Goal: Information Seeking & Learning: Learn about a topic

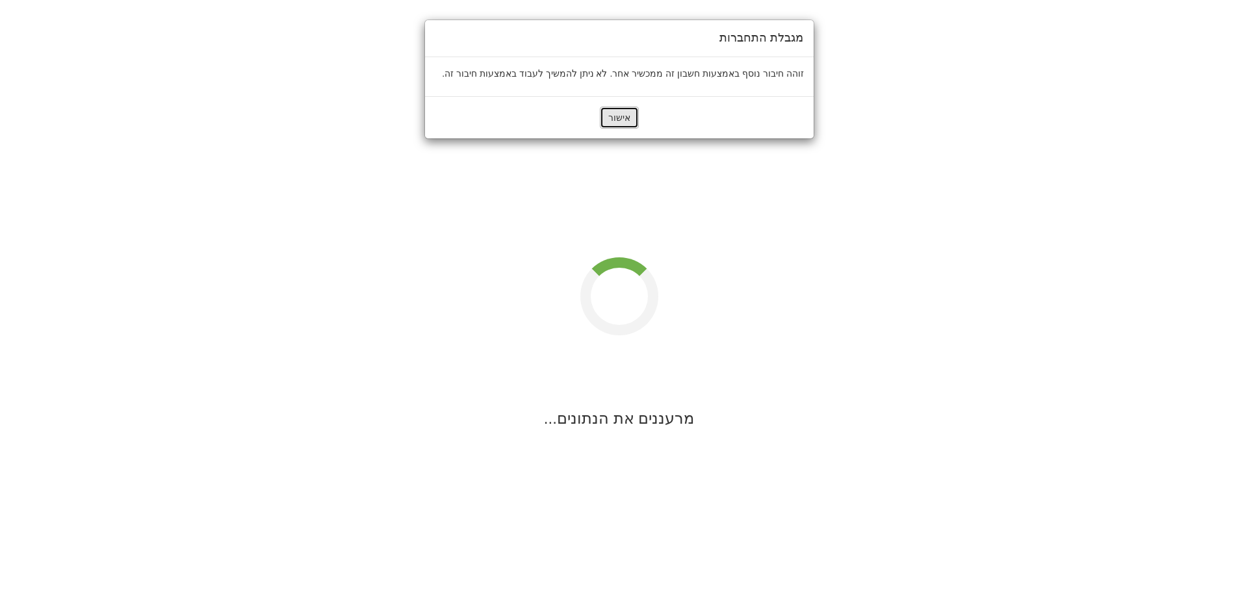
click at [614, 123] on button "אישור" at bounding box center [619, 118] width 39 height 22
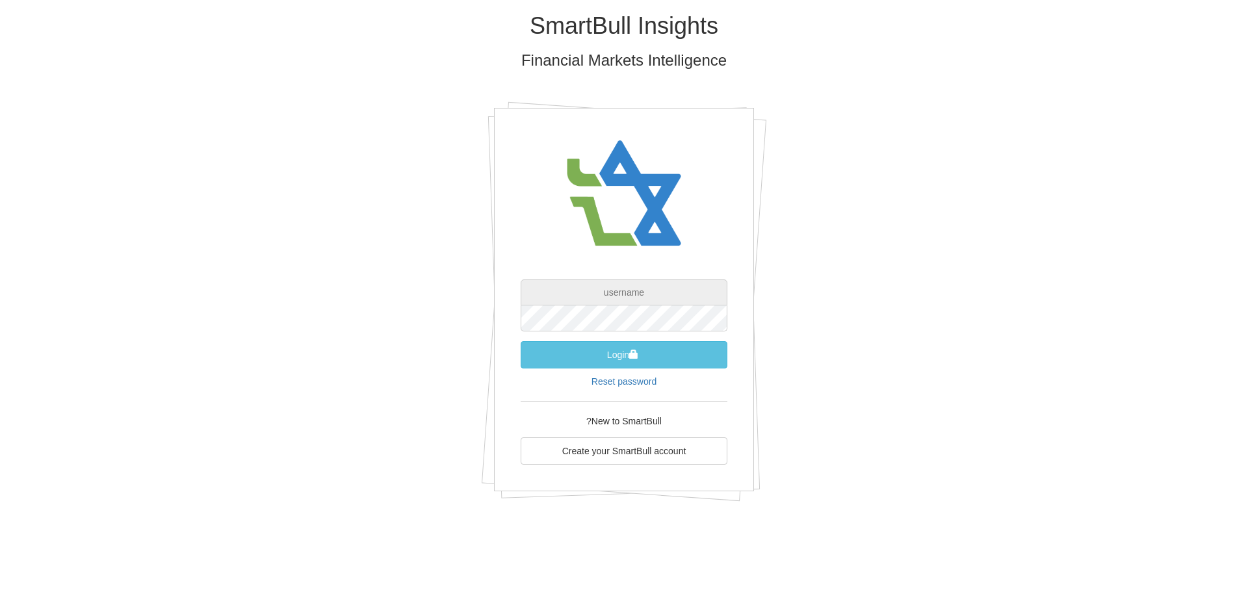
click at [626, 287] on input "text" at bounding box center [624, 293] width 207 height 26
type input "[EMAIL_ADDRESS][DOMAIN_NAME]"
click at [623, 349] on button "Login" at bounding box center [624, 354] width 207 height 27
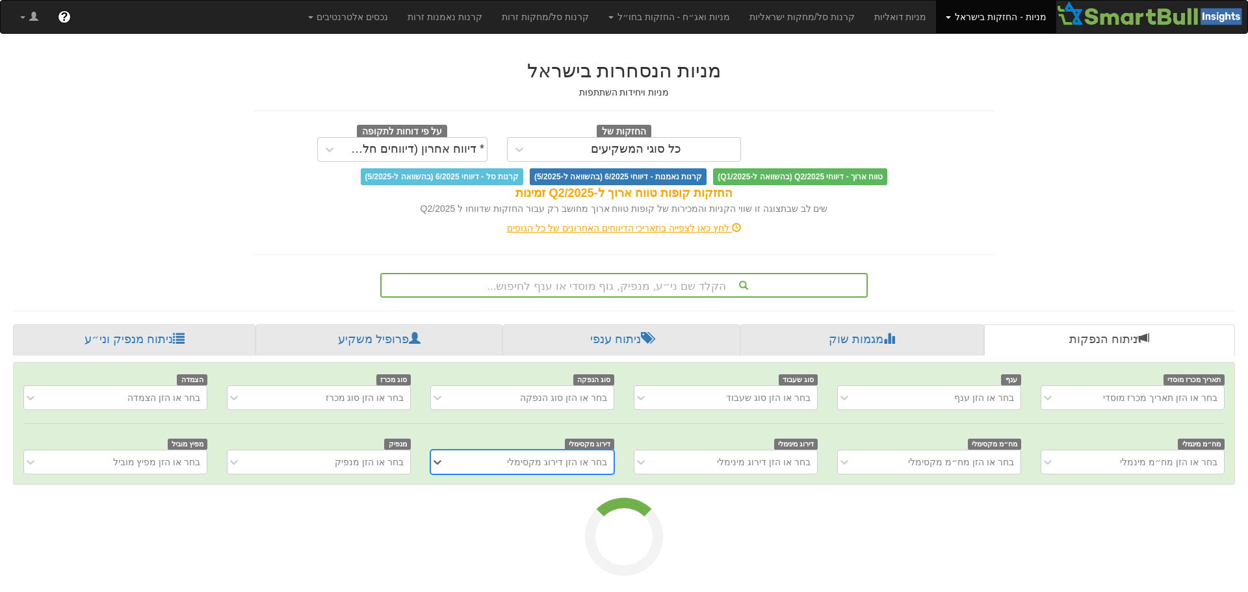
click at [607, 284] on div "הקלד שם ני״ע, מנפיק, גוף מוסדי או ענף לחיפוש..." at bounding box center [624, 285] width 485 height 22
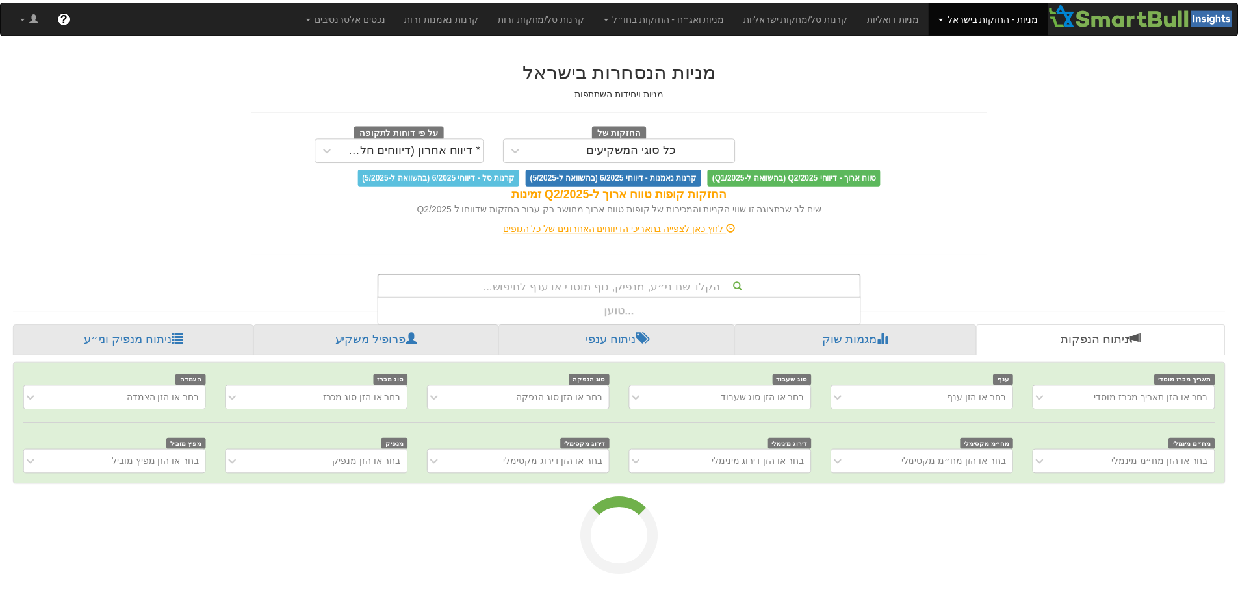
scroll to position [26, 0]
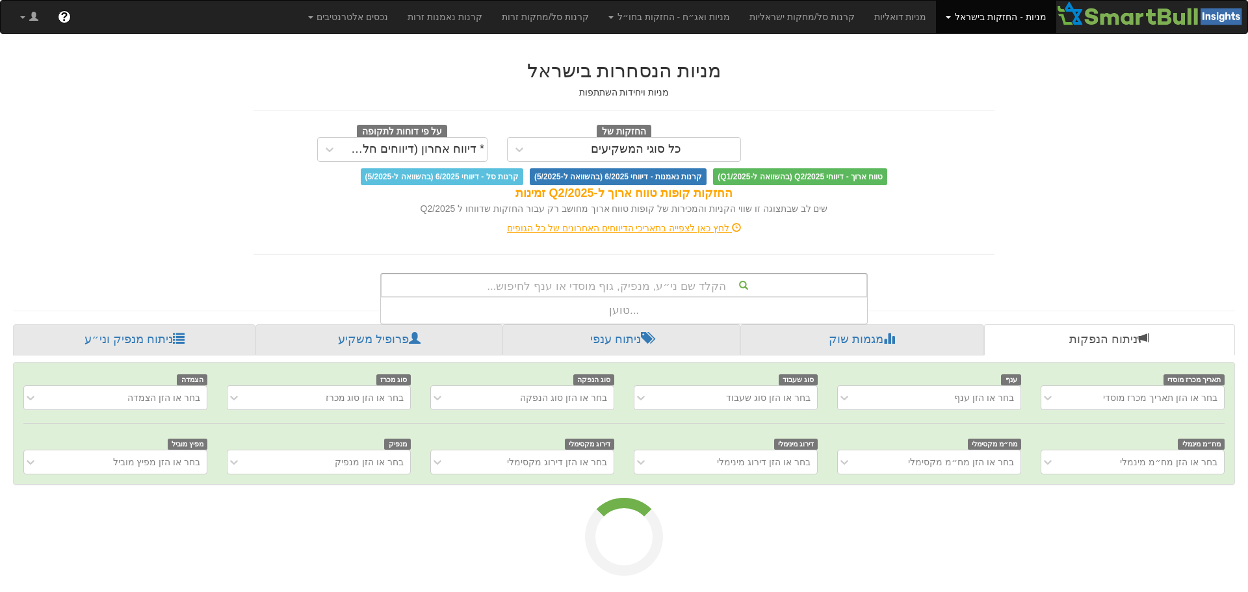
click at [997, 16] on link "מניות - החזקות בישראל" at bounding box center [996, 17] width 120 height 33
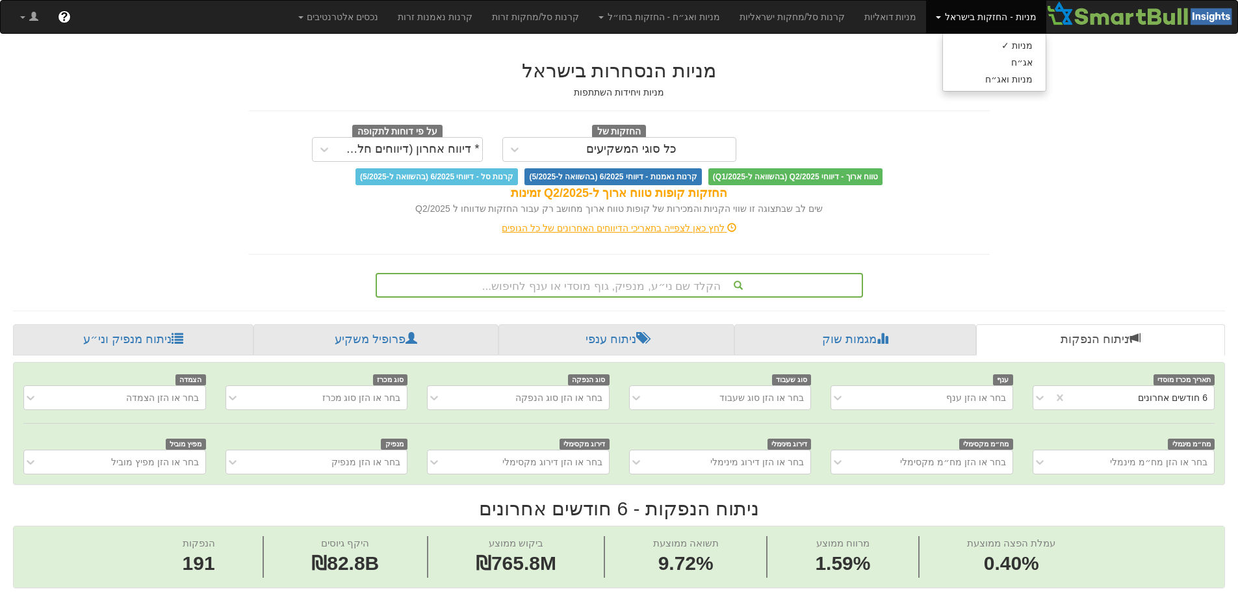
scroll to position [0, 0]
click at [703, 12] on link "מניות ואג״ח - החזקות בחו״ל" at bounding box center [659, 17] width 141 height 33
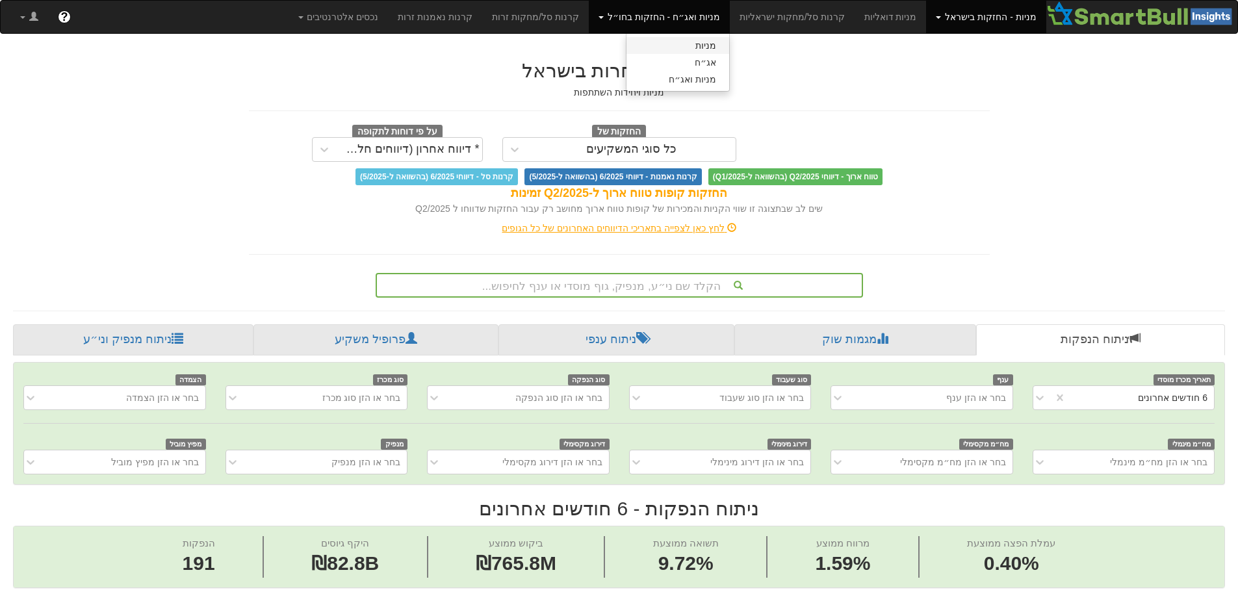
scroll to position [0, 2370]
click at [711, 49] on link "מניות" at bounding box center [678, 45] width 103 height 17
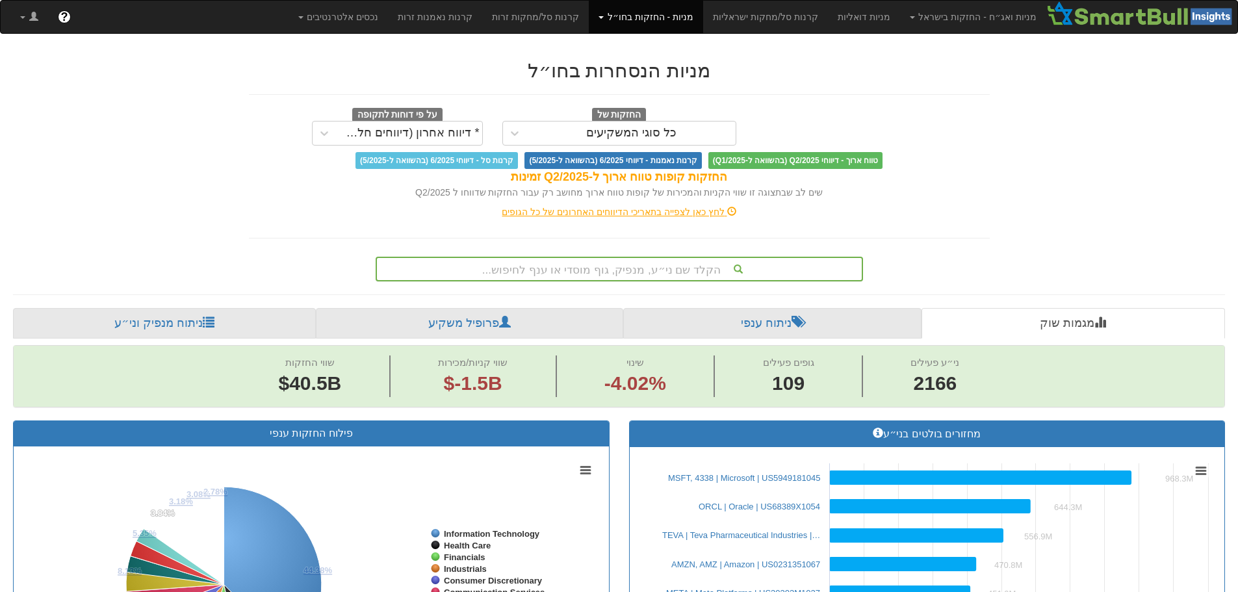
click at [649, 269] on div "הקלד שם ני״ע, מנפיק, גוף מוסדי או ענף לחיפוש..." at bounding box center [620, 269] width 488 height 25
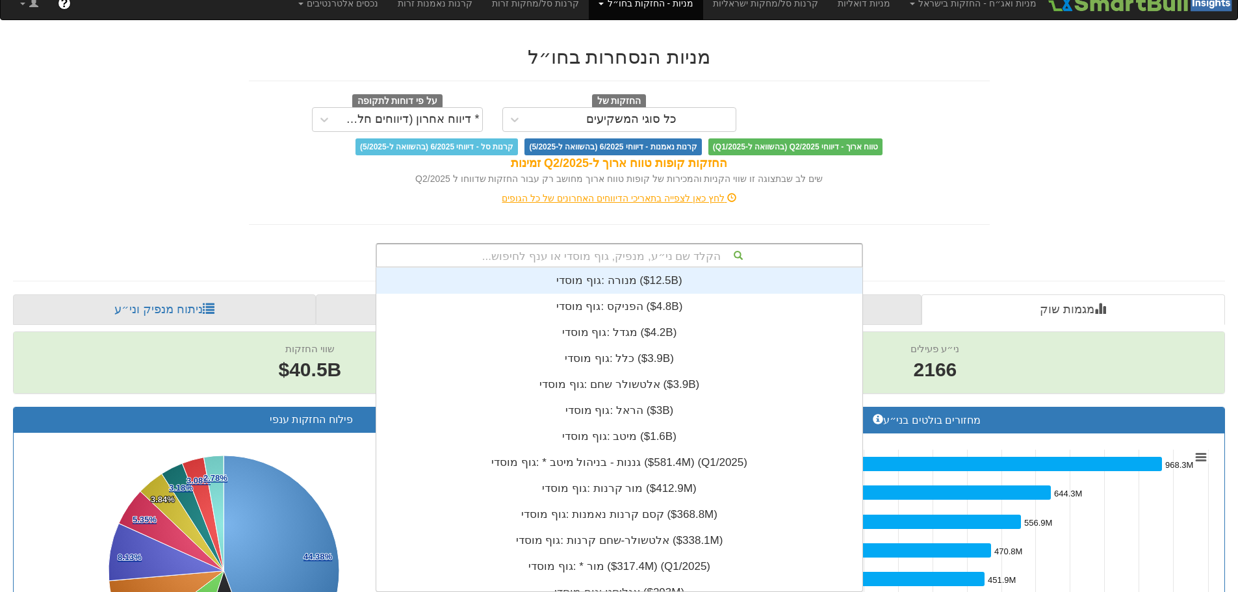
scroll to position [324, 0]
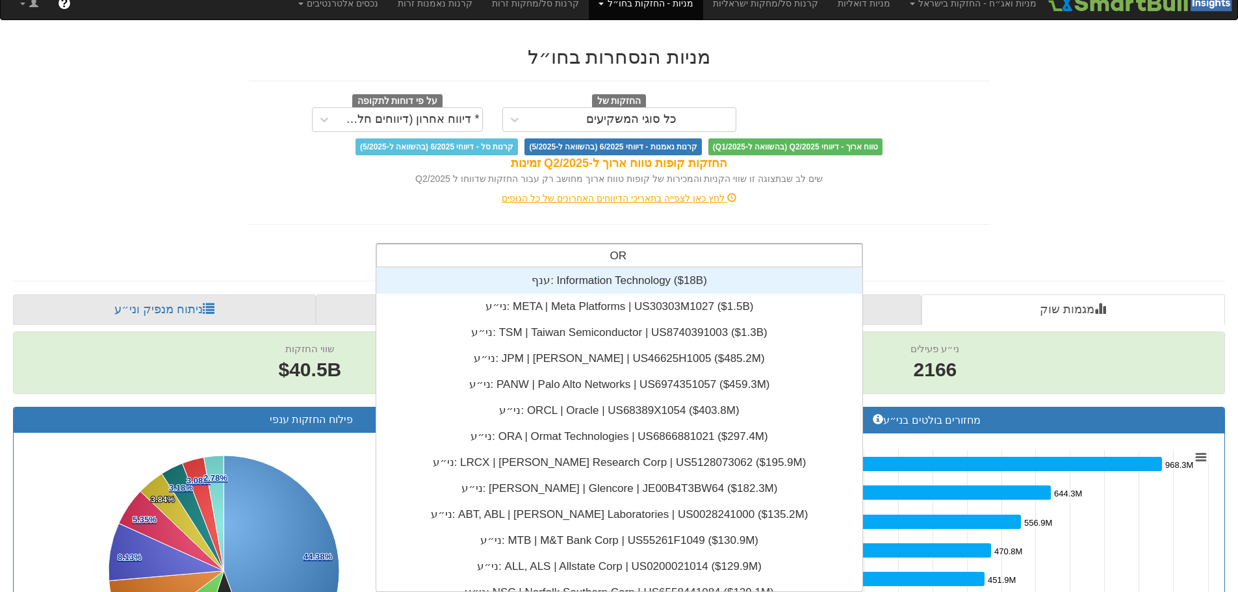
type input "ORA"
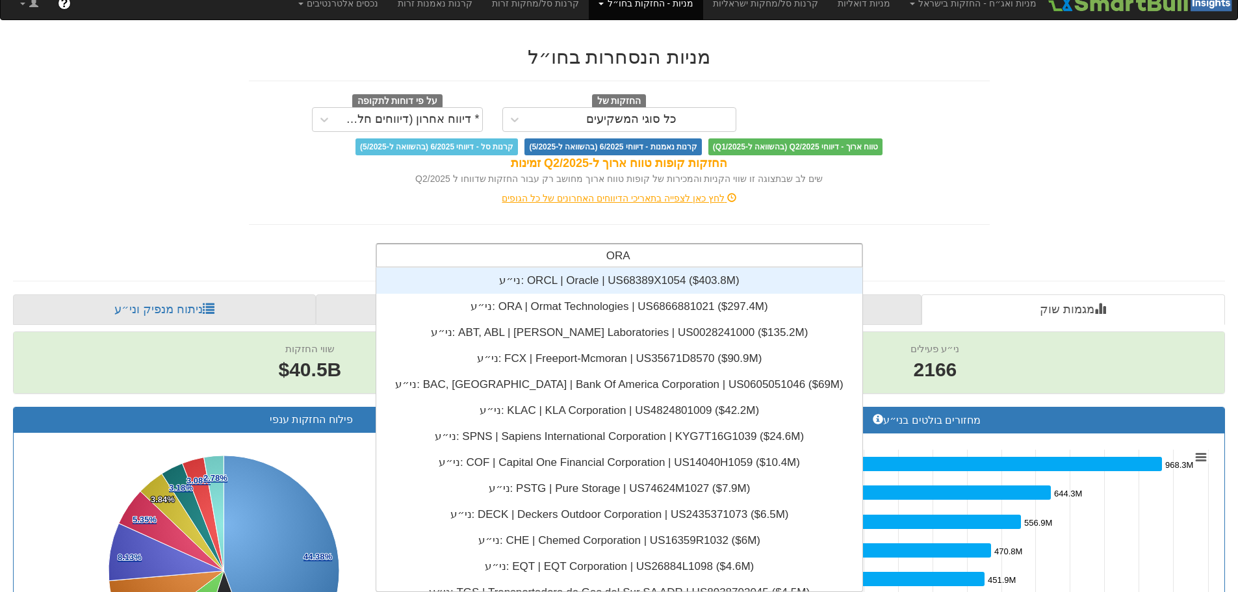
click at [649, 269] on div "ני״ע: ‎ORCL | Oracle | US68389X1054 ‎($403.8M)‏" at bounding box center [619, 281] width 486 height 26
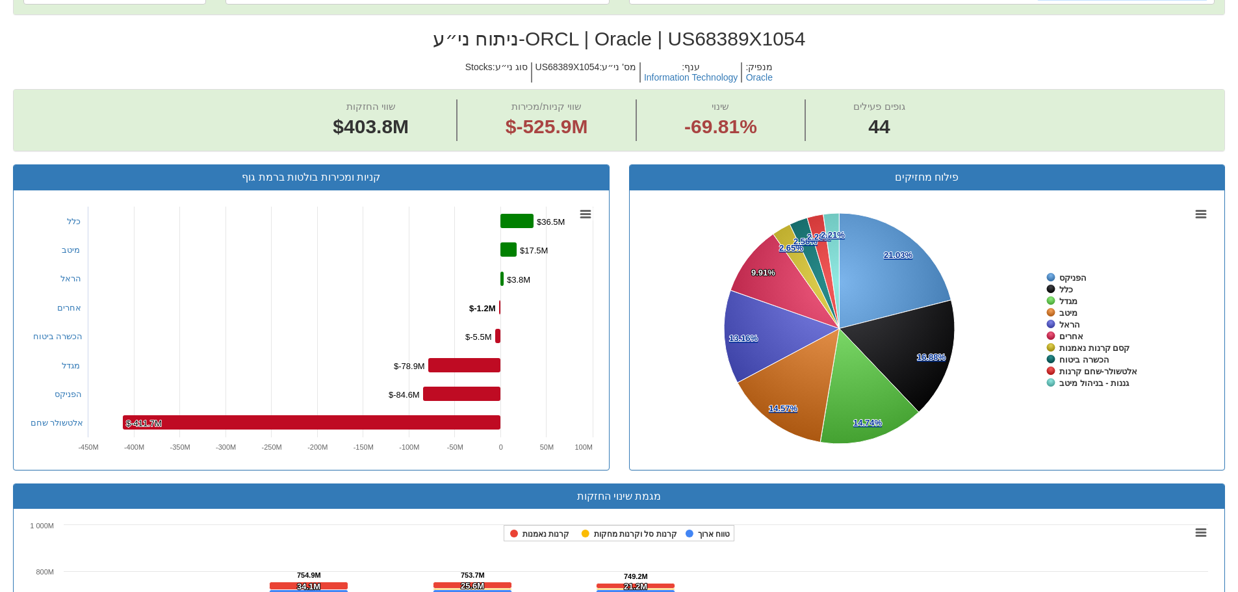
scroll to position [390, 0]
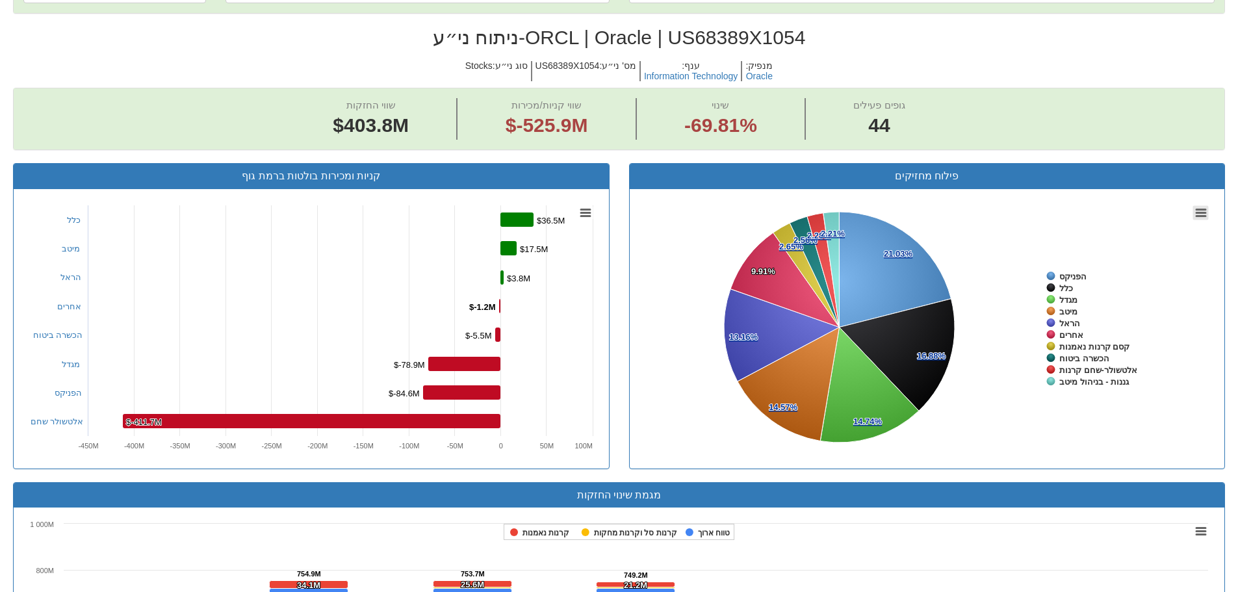
click at [1199, 216] on icon at bounding box center [1201, 212] width 9 height 7
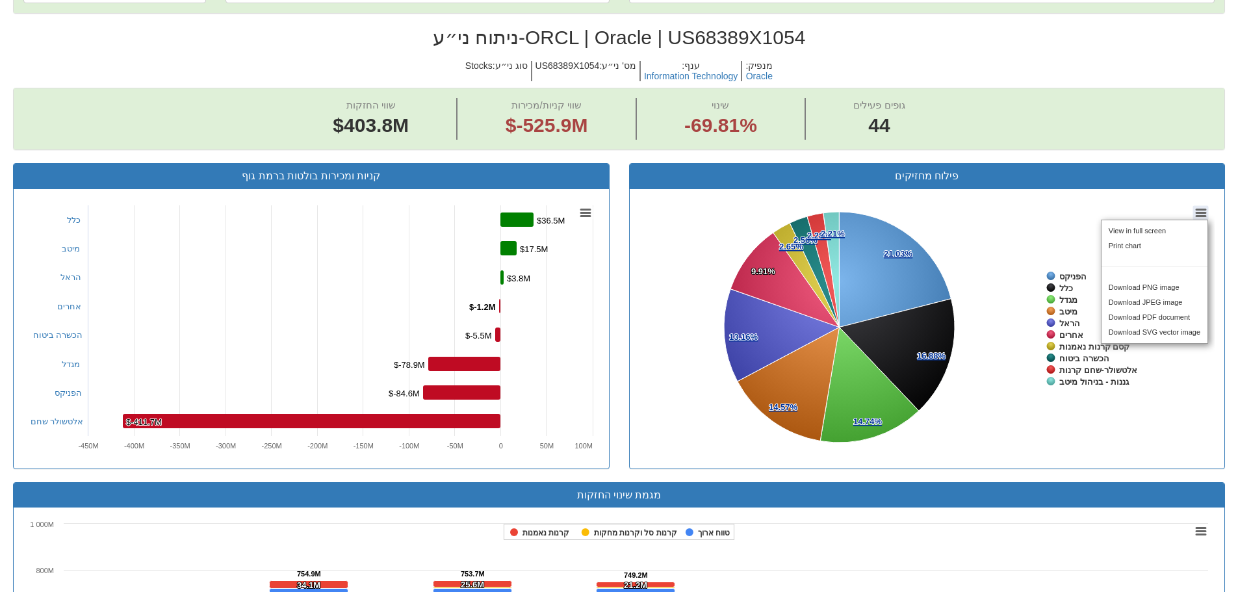
click at [1025, 237] on rect at bounding box center [927, 329] width 575 height 260
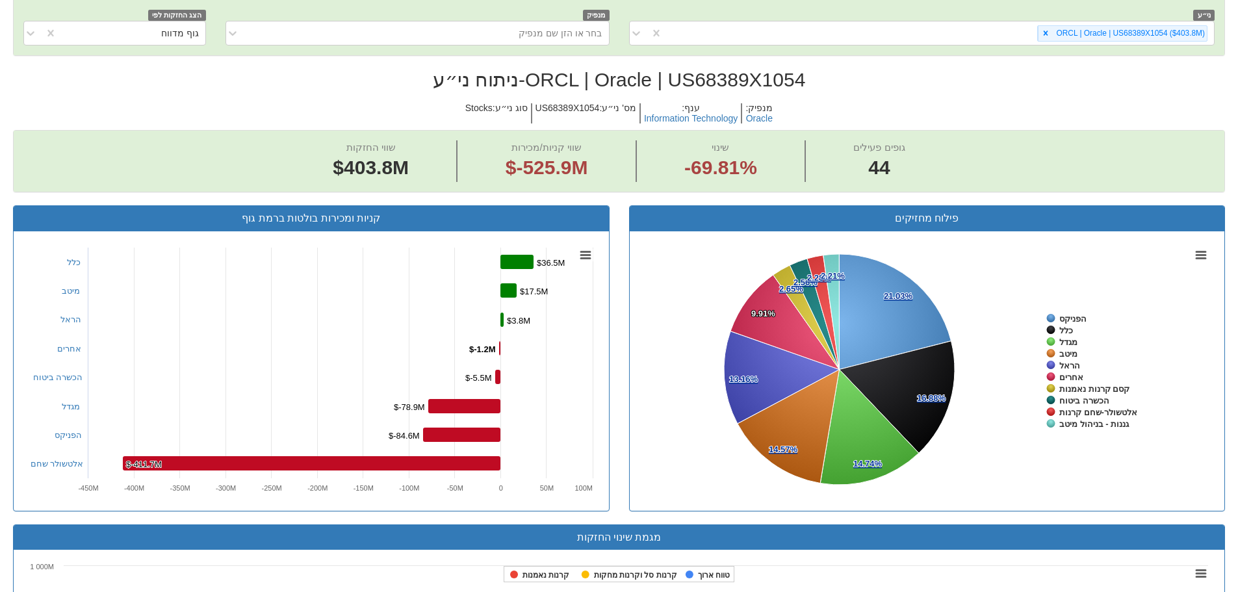
scroll to position [325, 0]
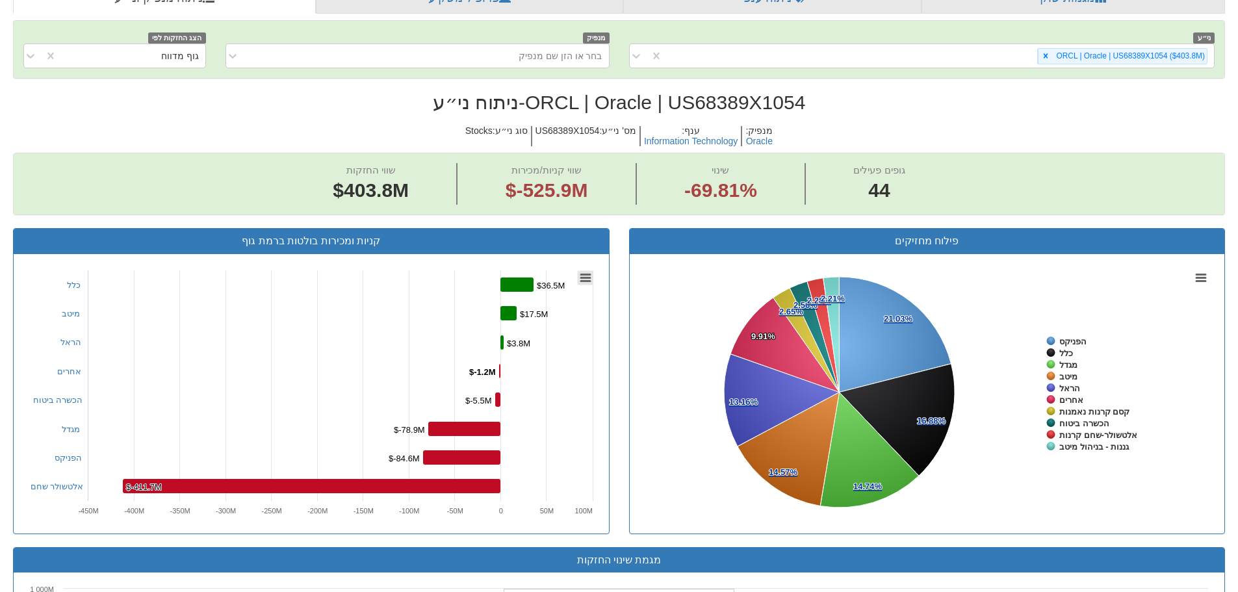
click at [585, 281] on icon at bounding box center [585, 277] width 9 height 7
click at [659, 295] on rect at bounding box center [927, 394] width 575 height 260
click at [1202, 279] on rect at bounding box center [1202, 277] width 16 height 14
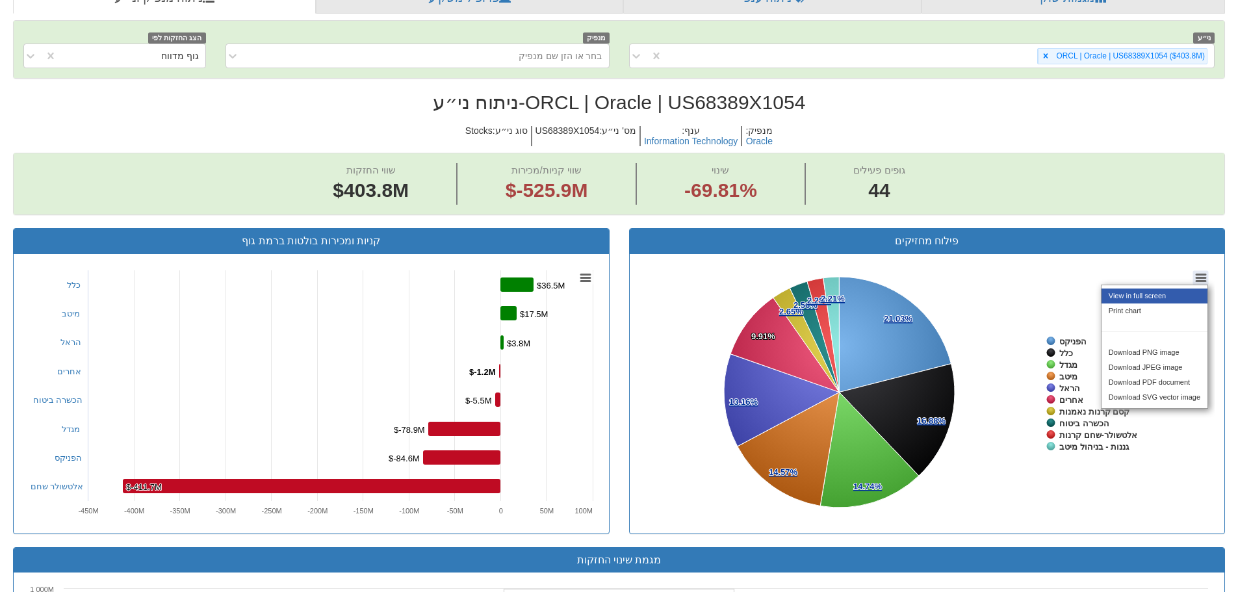
click at [1167, 297] on li "View in full screen" at bounding box center [1155, 296] width 106 height 15
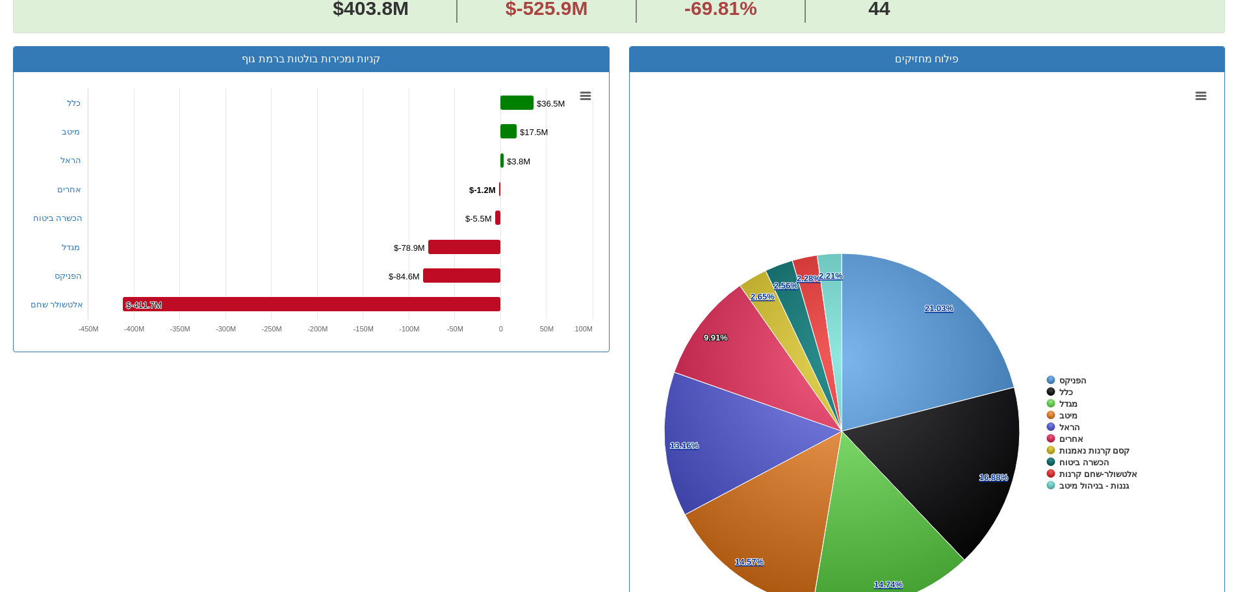
scroll to position [455, 0]
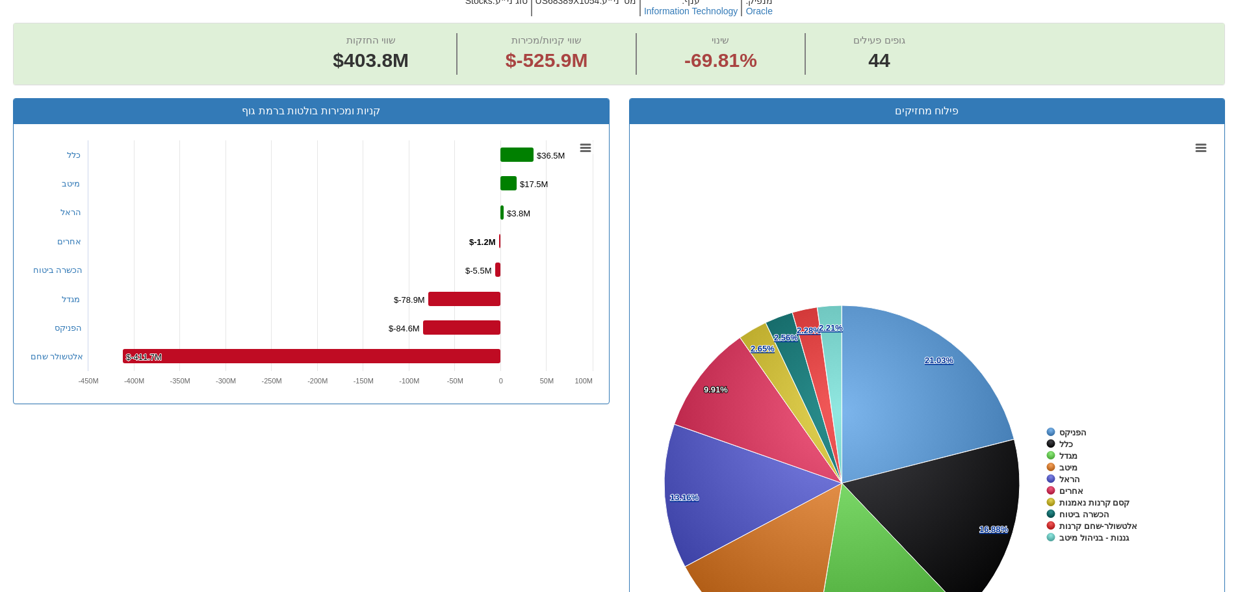
click at [1208, 154] on icon "Created with Highcharts 8.2.2 Chart context menu 21.03% 21.03% 16.88% 16.88% 14…" at bounding box center [927, 485] width 575 height 702
click at [1198, 144] on icon at bounding box center [1201, 147] width 9 height 7
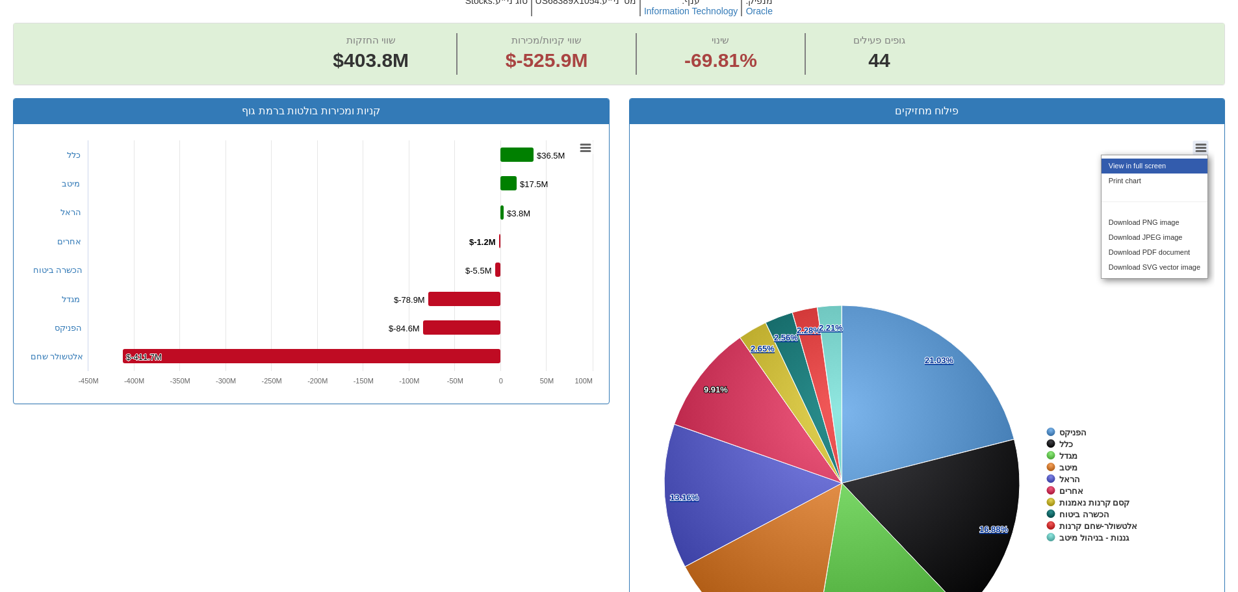
click at [1177, 163] on li "View in full screen" at bounding box center [1155, 166] width 106 height 15
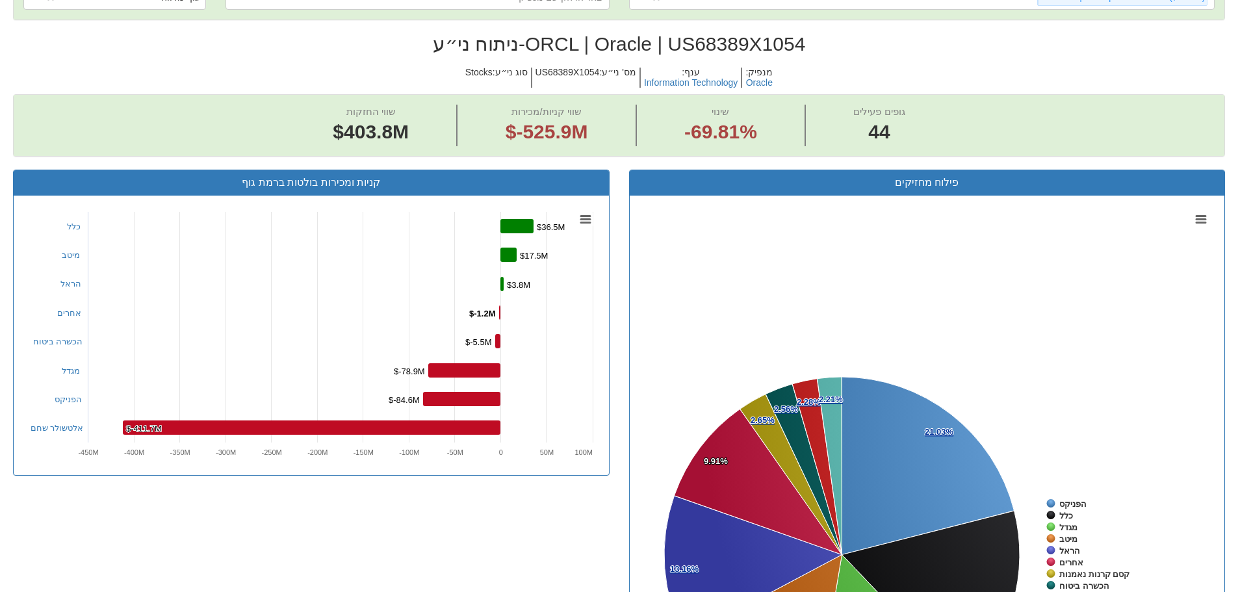
scroll to position [325, 0]
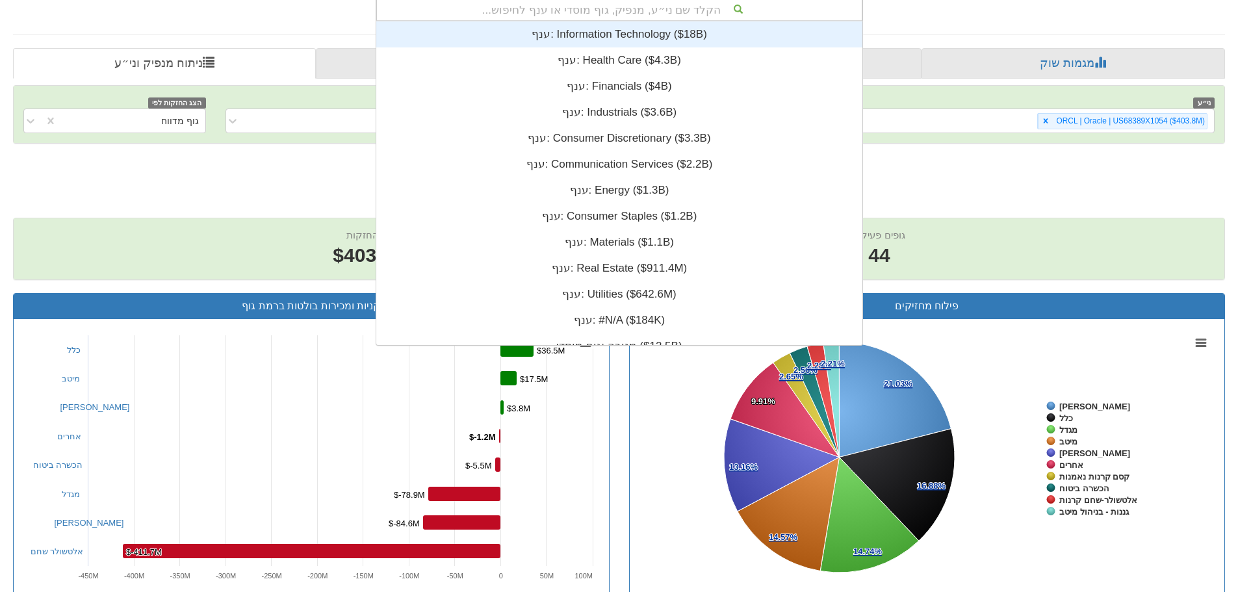
scroll to position [258, 0]
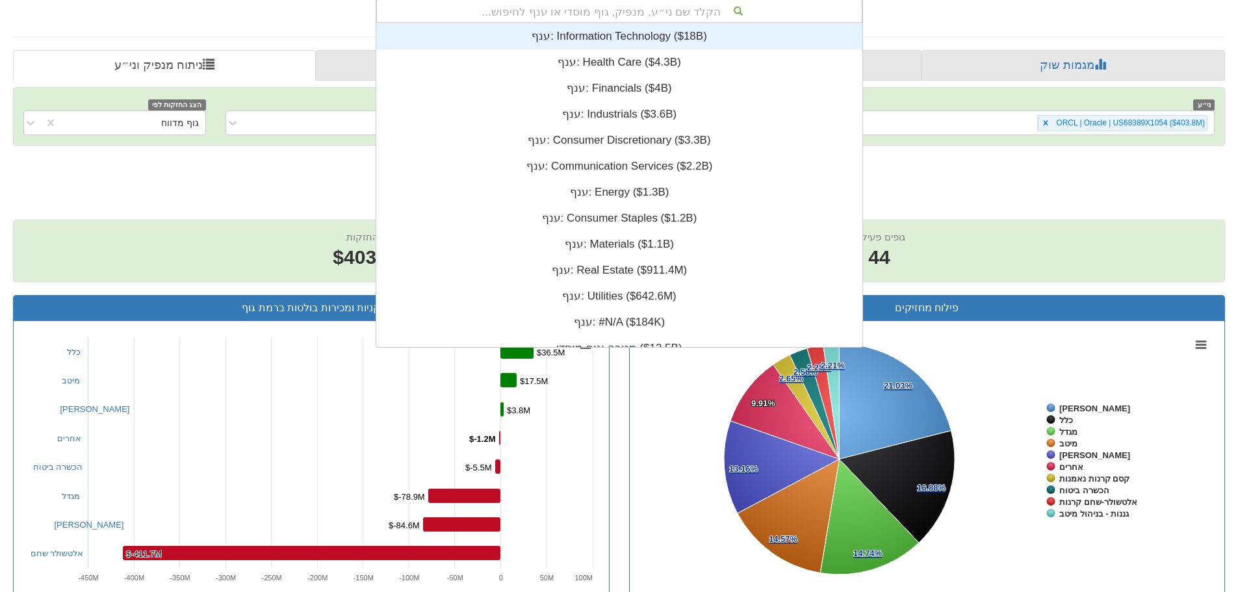
click at [649, 18] on div "הקלד שם ני״ע, מנפיק, גוף מוסדי או ענף לחיפוש..." at bounding box center [619, 11] width 485 height 22
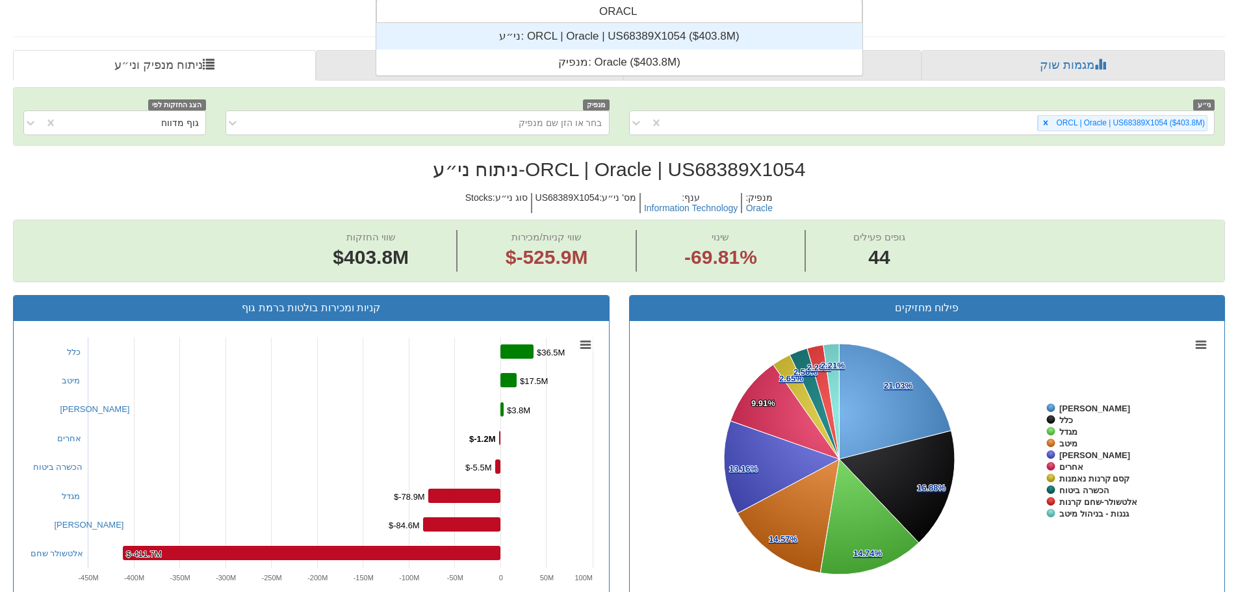
scroll to position [52, 0]
type input "ORACLE"
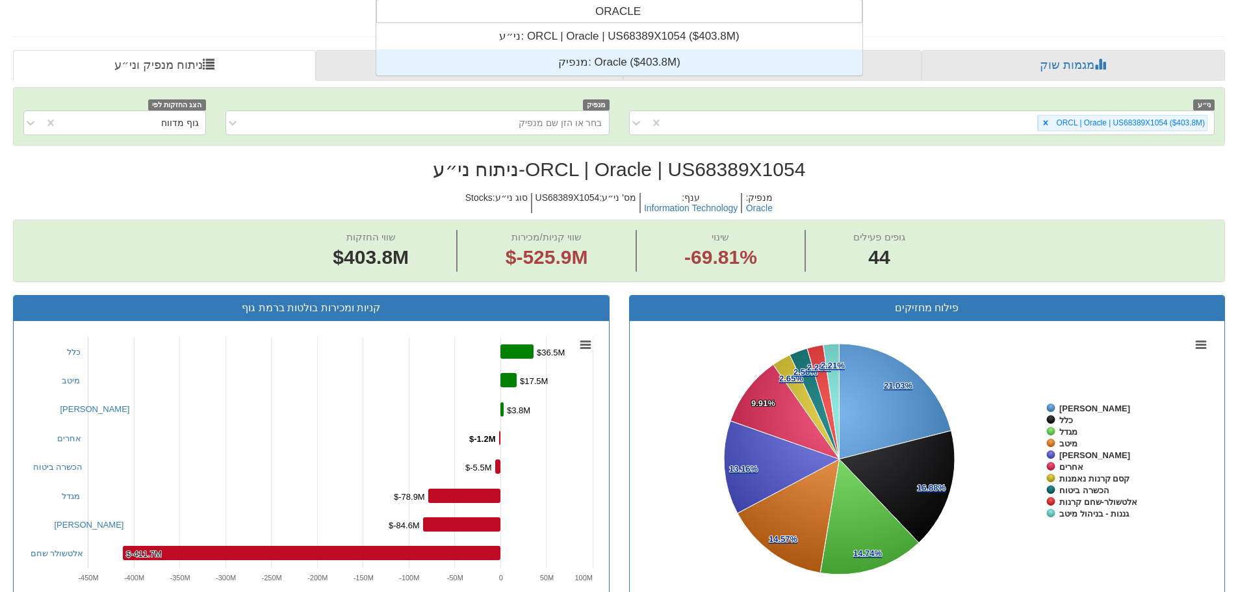
click at [634, 55] on div "מנפיק: ‎Oracle ‎($403.8M)‏" at bounding box center [619, 62] width 486 height 26
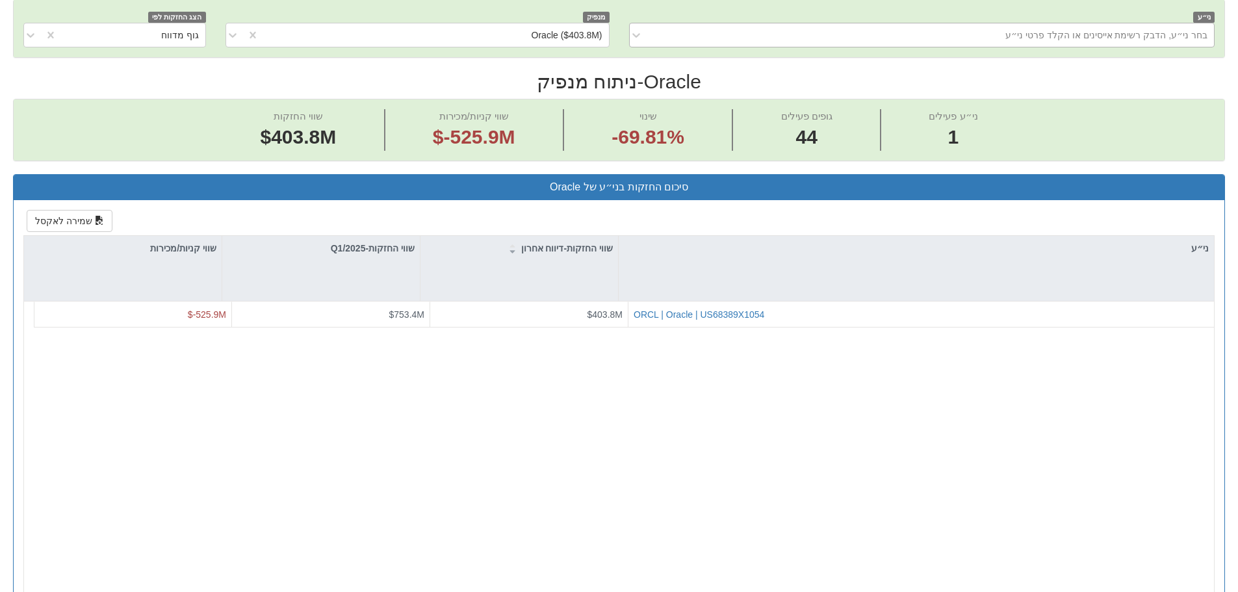
scroll to position [390, 0]
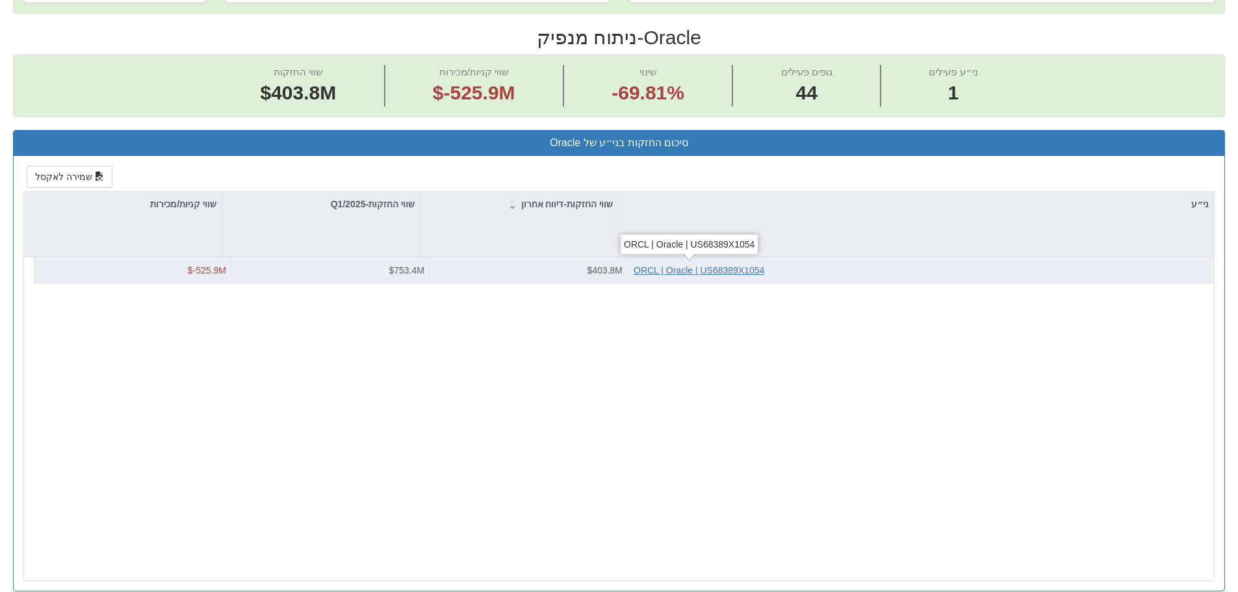
click at [704, 268] on div "ORCL | Oracle | US68389X1054" at bounding box center [699, 270] width 131 height 13
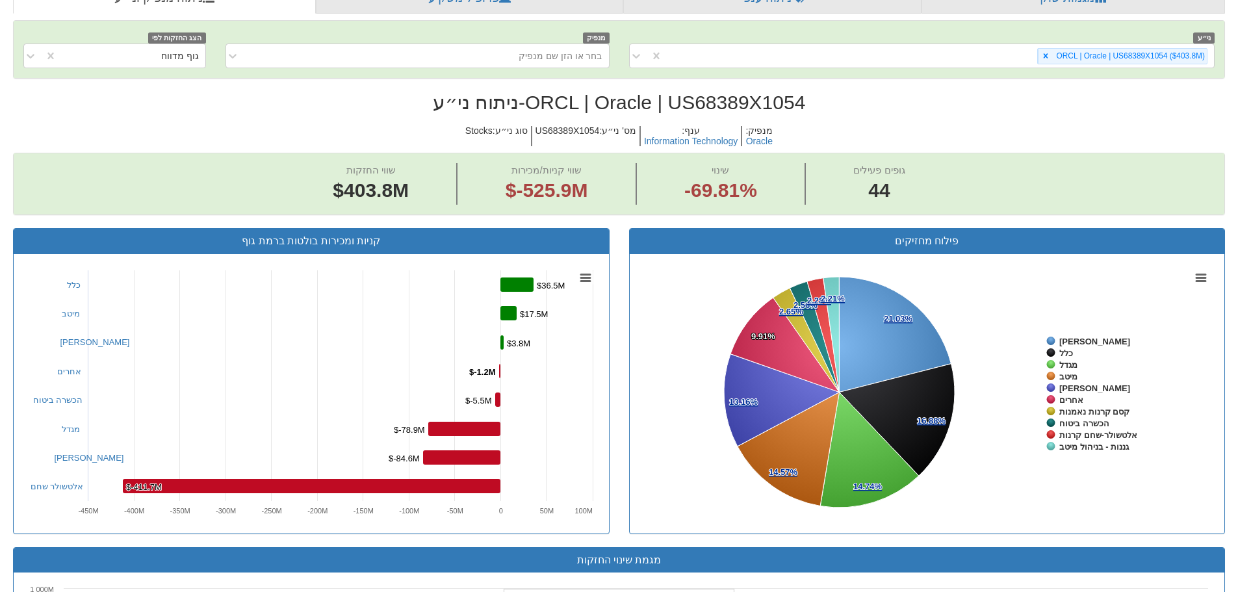
scroll to position [390, 0]
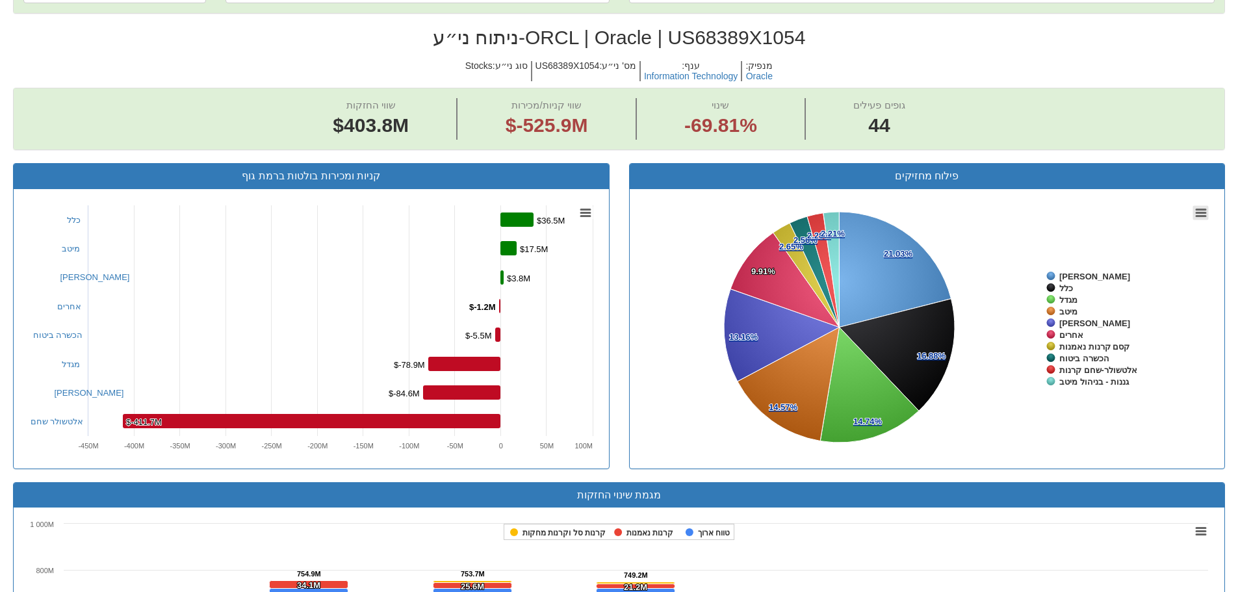
click at [1205, 211] on rect at bounding box center [1202, 212] width 16 height 14
click at [1125, 416] on rect at bounding box center [927, 329] width 575 height 260
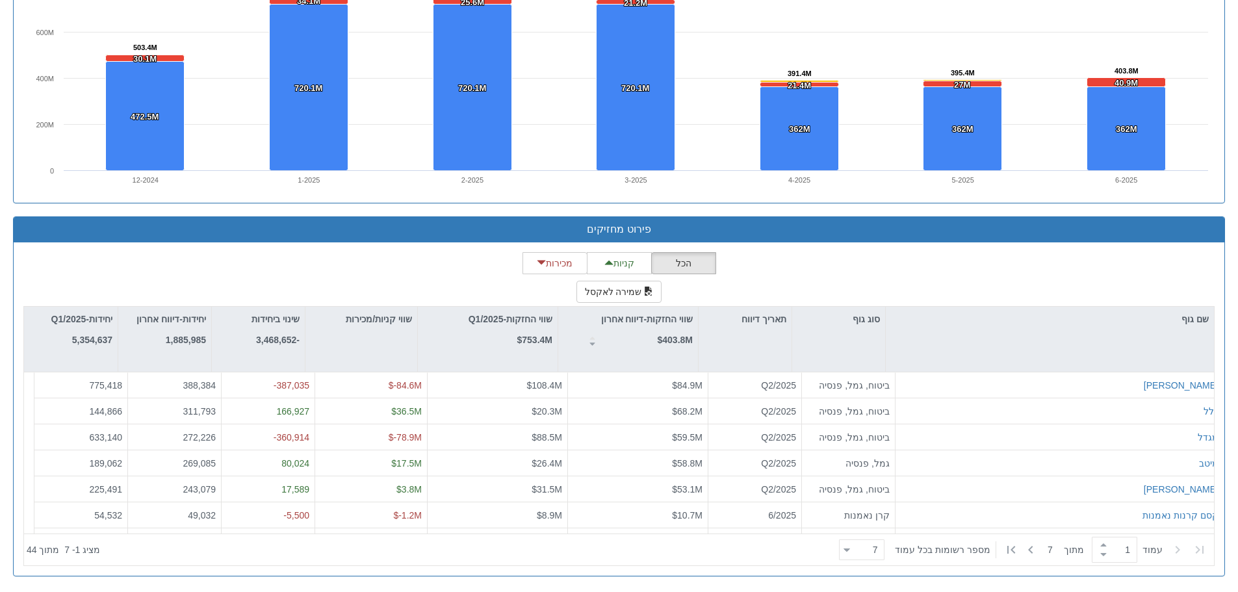
scroll to position [975, 0]
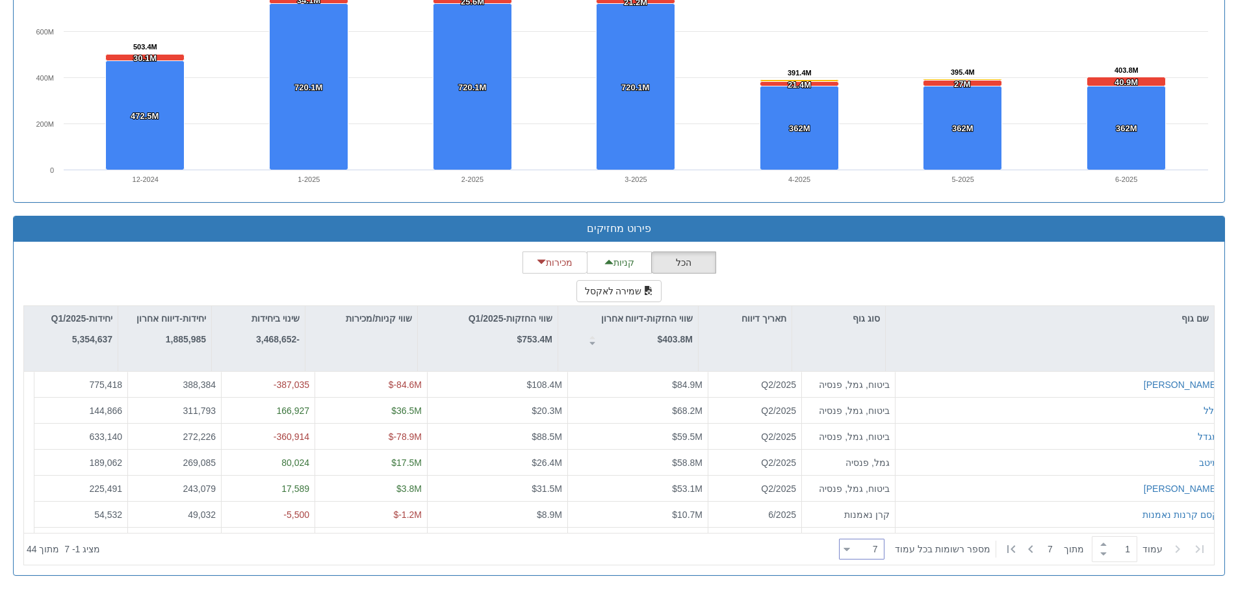
click at [865, 544] on div "7 7" at bounding box center [867, 550] width 34 height 18
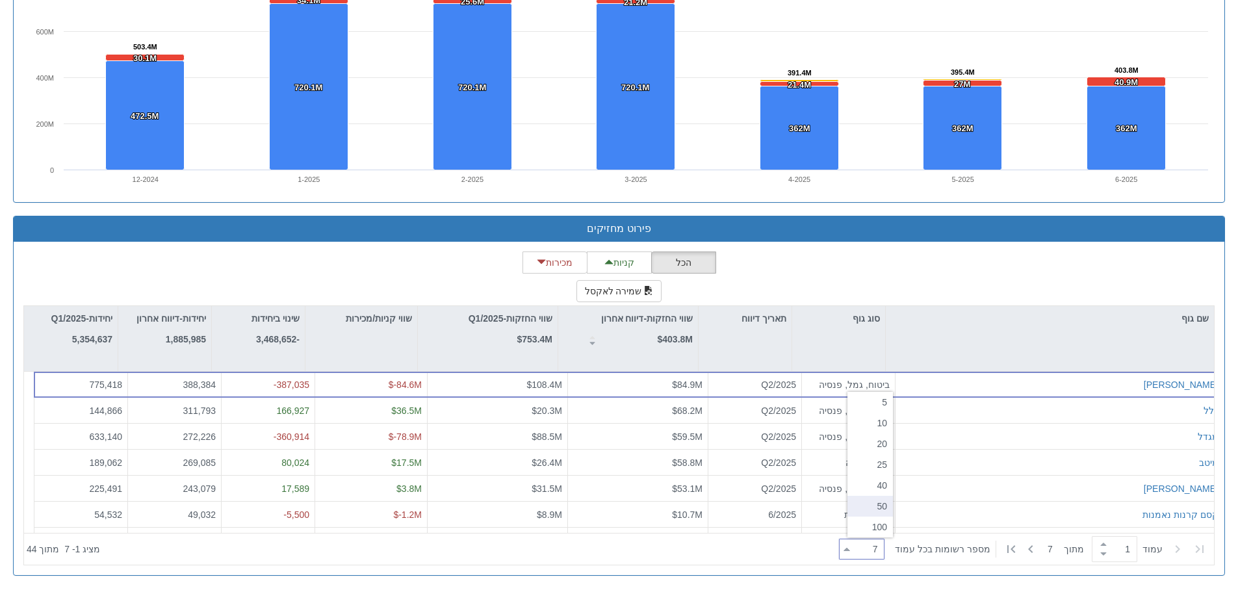
click at [866, 499] on div "50" at bounding box center [871, 506] width 46 height 21
type input "50"
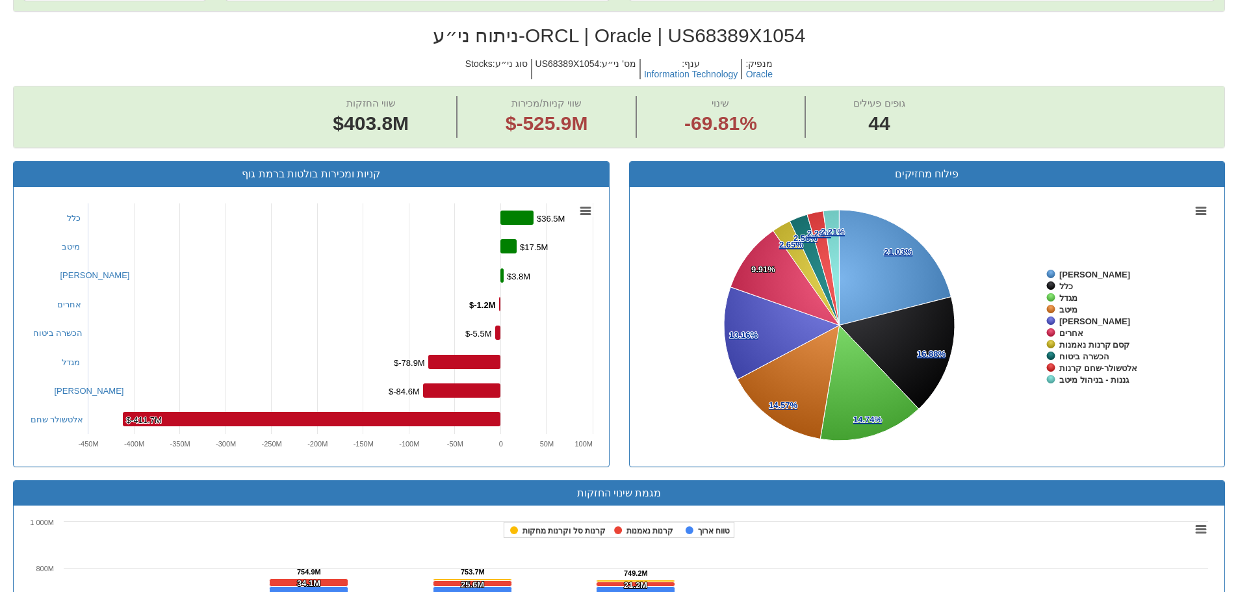
scroll to position [390, 0]
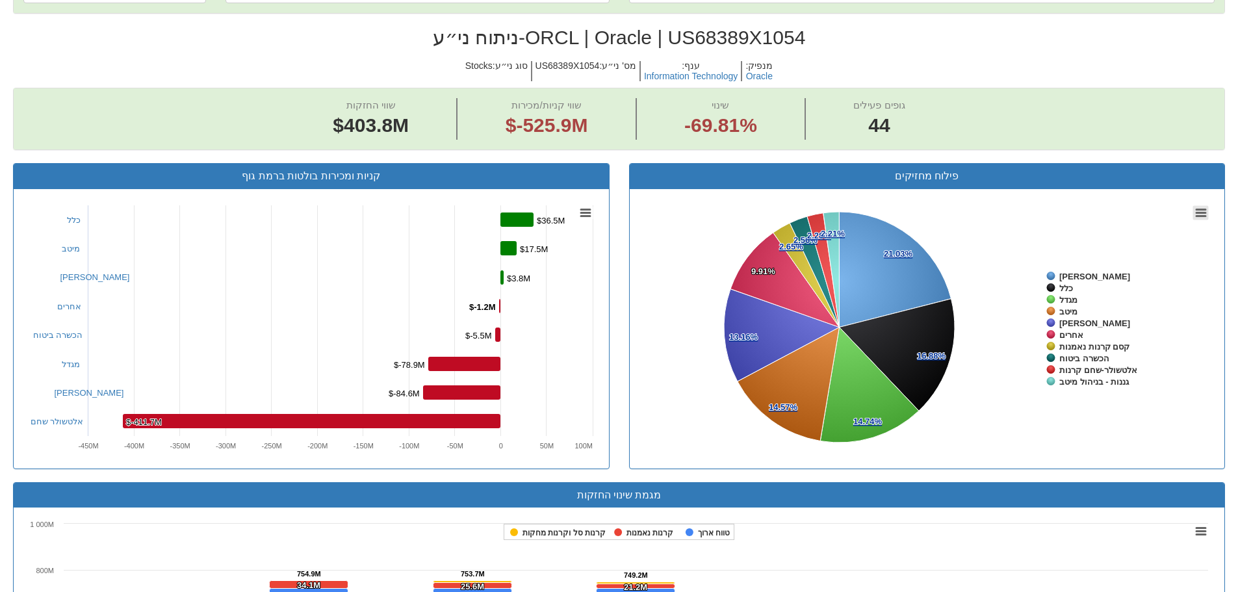
click at [1200, 211] on rect at bounding box center [1202, 212] width 16 height 14
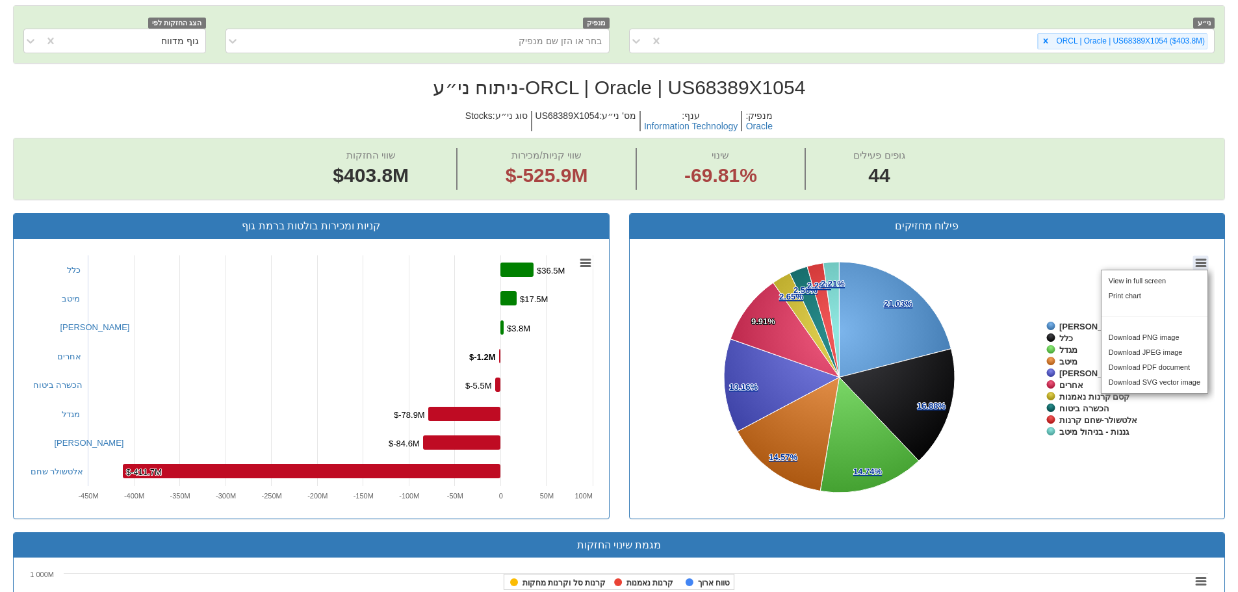
scroll to position [325, 0]
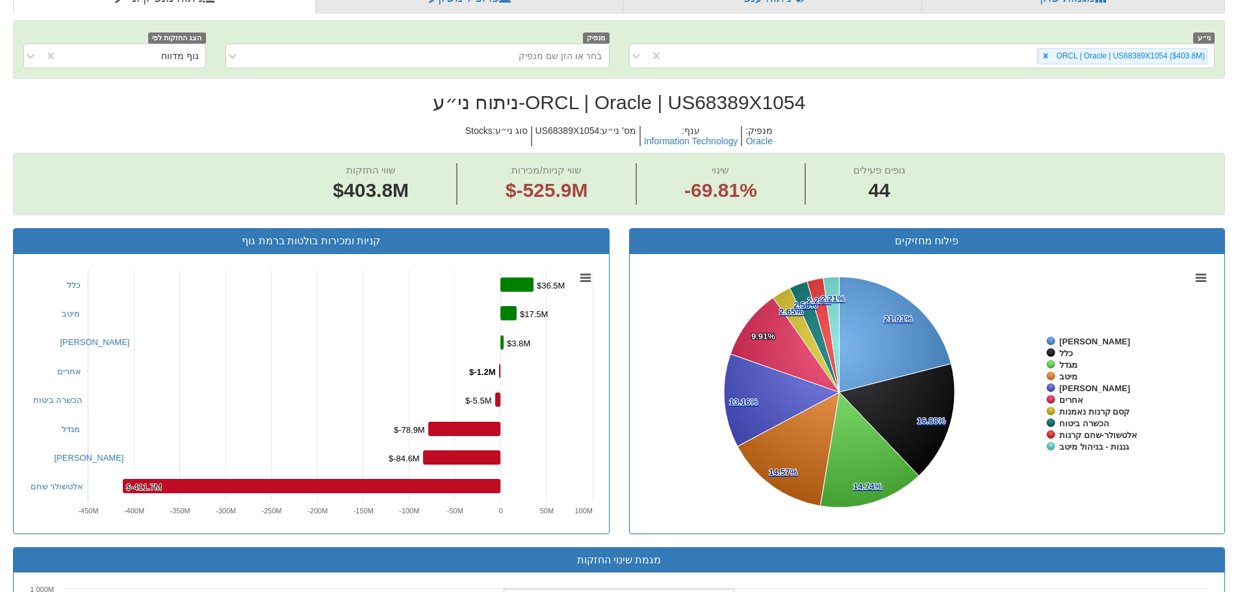
click at [233, 197] on div "שווי החזקות $403.8M שווי קניות/מכירות $-525.9M שינוי -69.81% גופים פעילים 44" at bounding box center [619, 183] width 1211 height 61
